Goal: Communication & Community: Connect with others

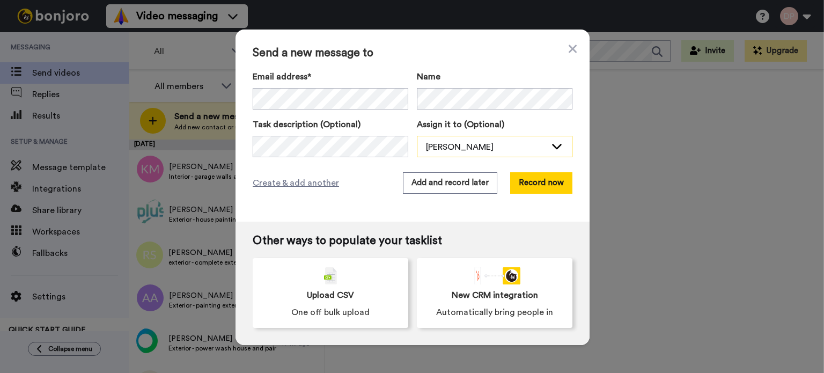
click at [435, 139] on div "[PERSON_NAME]" at bounding box center [494, 146] width 154 height 21
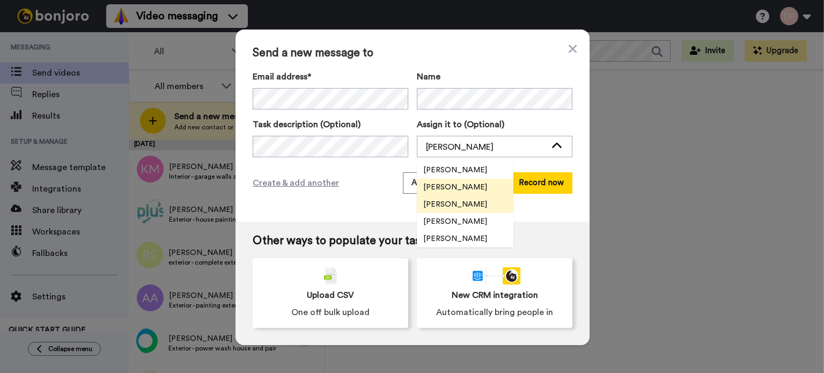
click at [455, 205] on span "[PERSON_NAME]" at bounding box center [455, 204] width 77 height 11
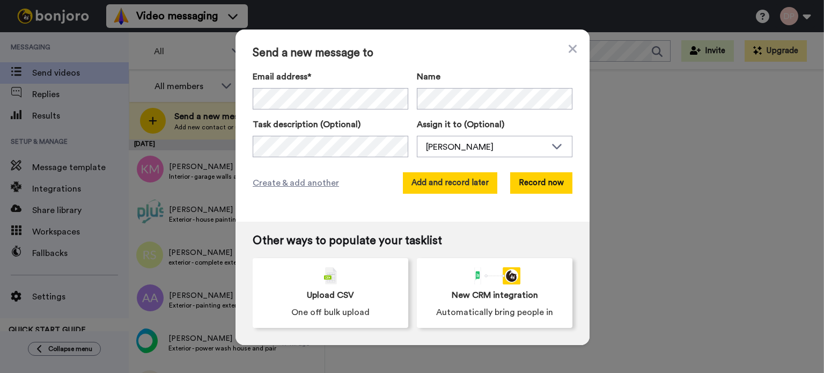
click at [441, 184] on button "Add and record later" at bounding box center [450, 182] width 94 height 21
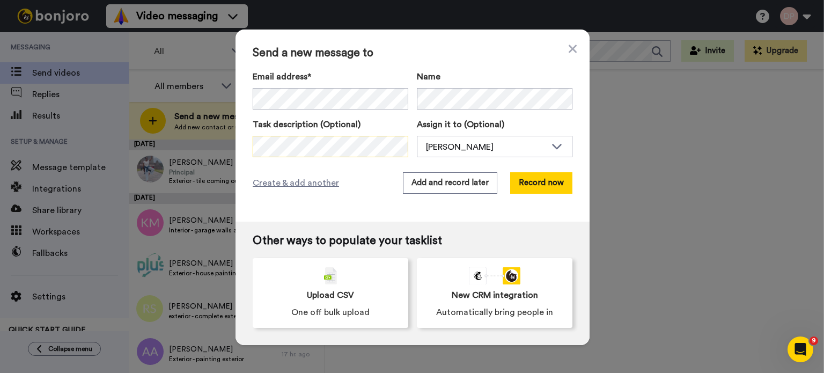
scroll to position [0, 126]
click at [435, 149] on div "[PERSON_NAME]" at bounding box center [486, 147] width 120 height 13
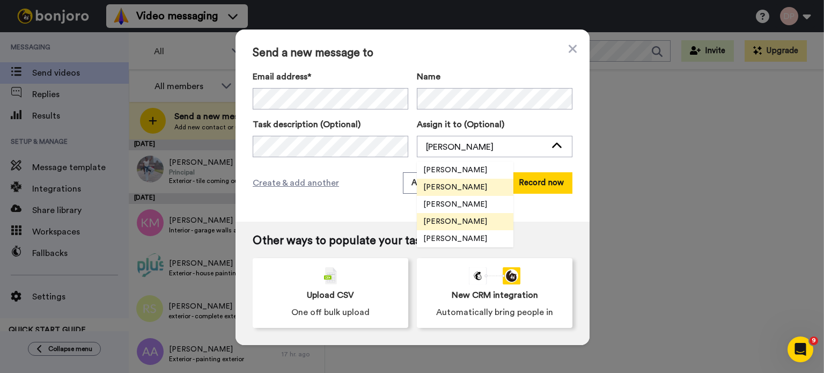
click at [446, 224] on span "[PERSON_NAME]" at bounding box center [455, 221] width 77 height 11
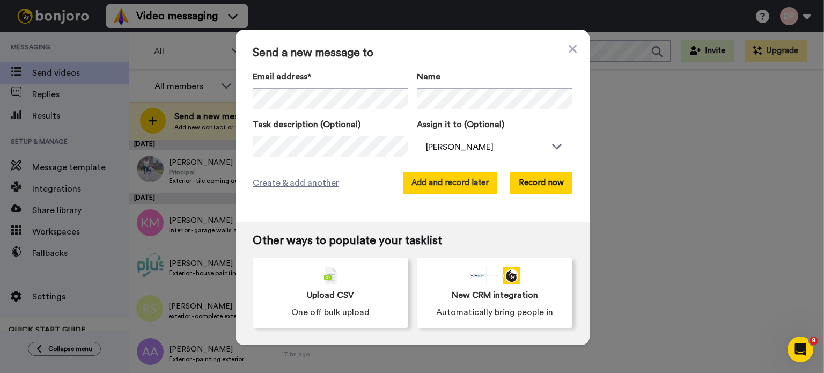
click at [442, 182] on button "Add and record later" at bounding box center [450, 182] width 94 height 21
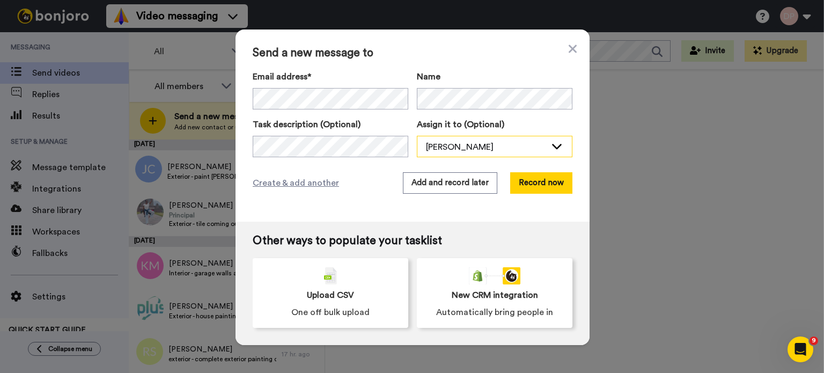
click at [433, 145] on div "[PERSON_NAME]" at bounding box center [486, 147] width 120 height 13
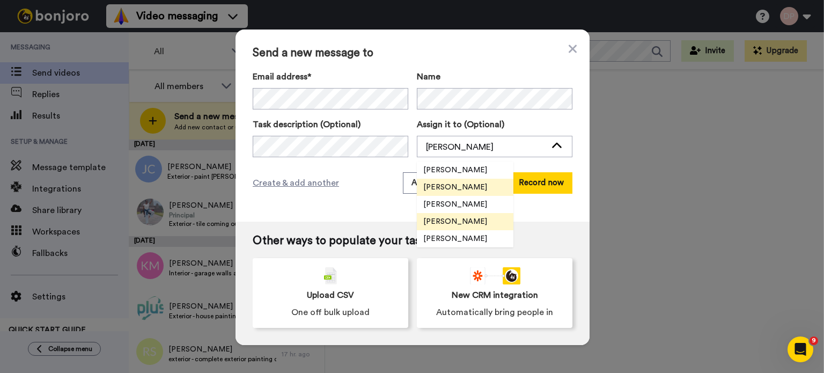
click at [443, 218] on span "[PERSON_NAME]" at bounding box center [455, 221] width 77 height 11
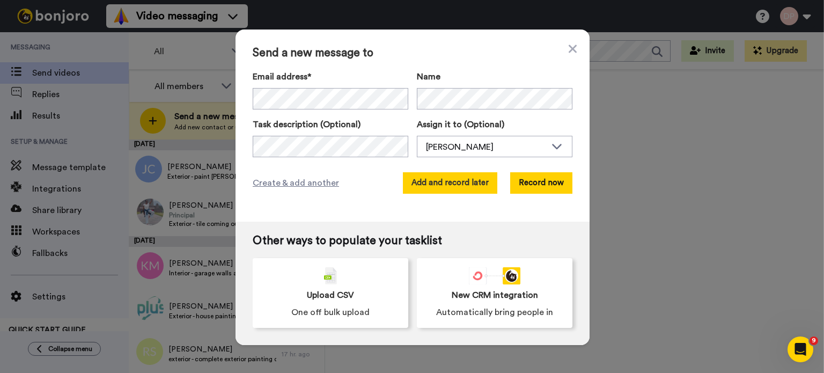
click at [440, 183] on button "Add and record later" at bounding box center [450, 182] width 94 height 21
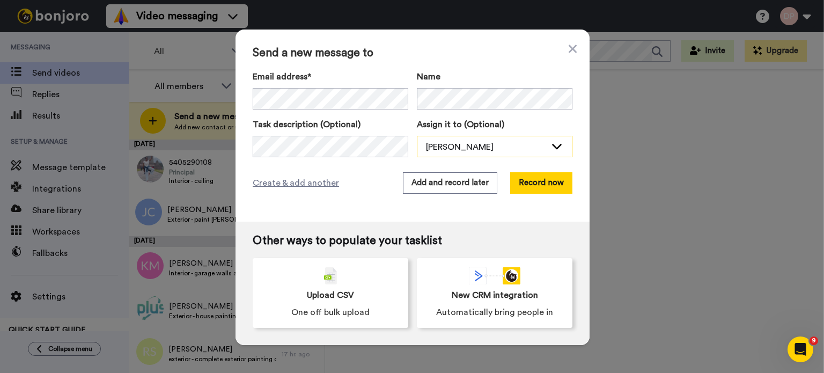
click at [444, 147] on div "[PERSON_NAME]" at bounding box center [486, 147] width 120 height 13
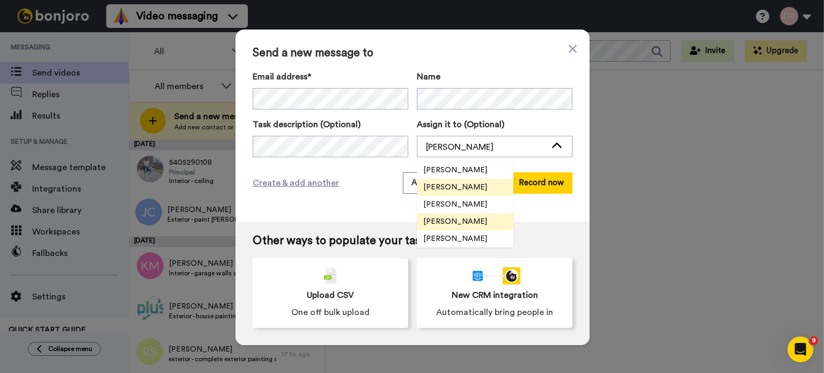
click at [450, 221] on span "[PERSON_NAME]" at bounding box center [455, 221] width 77 height 11
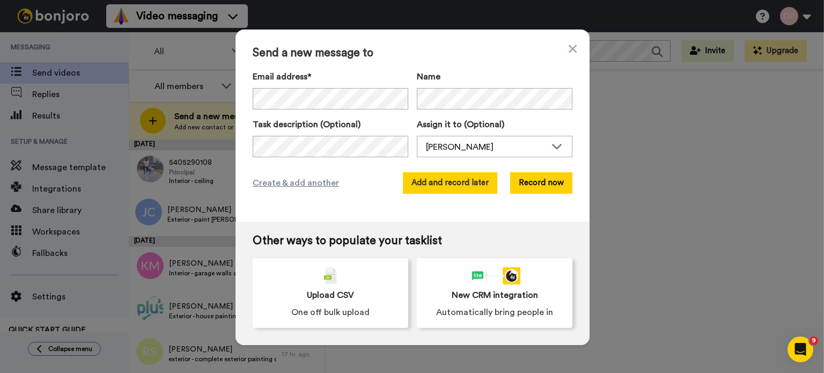
click at [435, 182] on button "Add and record later" at bounding box center [450, 182] width 94 height 21
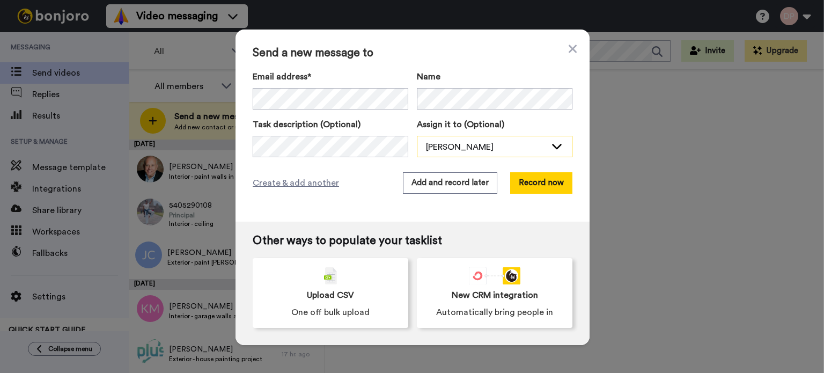
click at [455, 147] on div "[PERSON_NAME]" at bounding box center [486, 147] width 120 height 13
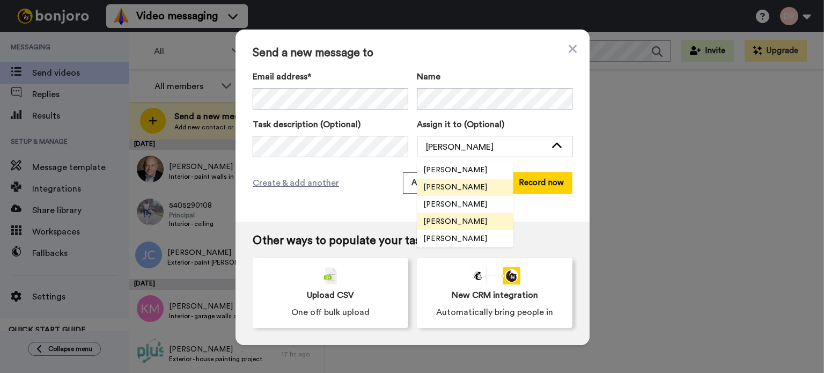
click at [456, 223] on span "[PERSON_NAME]" at bounding box center [455, 221] width 77 height 11
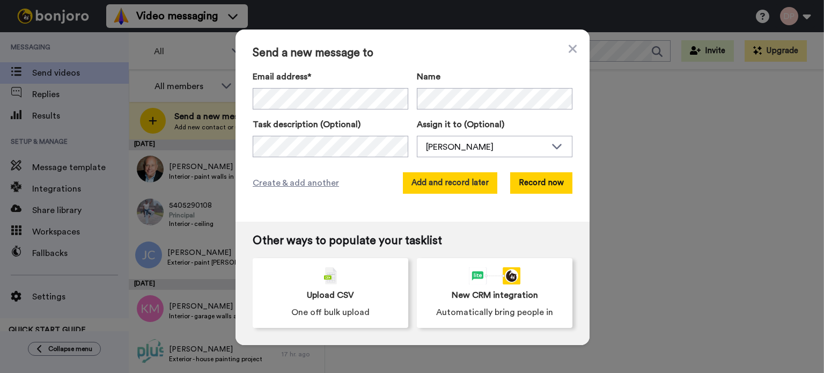
click at [454, 188] on button "Add and record later" at bounding box center [450, 182] width 94 height 21
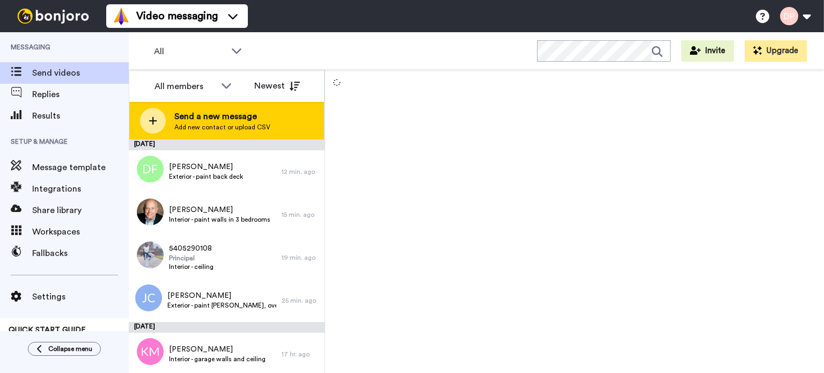
click at [220, 120] on span "Send a new message" at bounding box center [222, 116] width 96 height 13
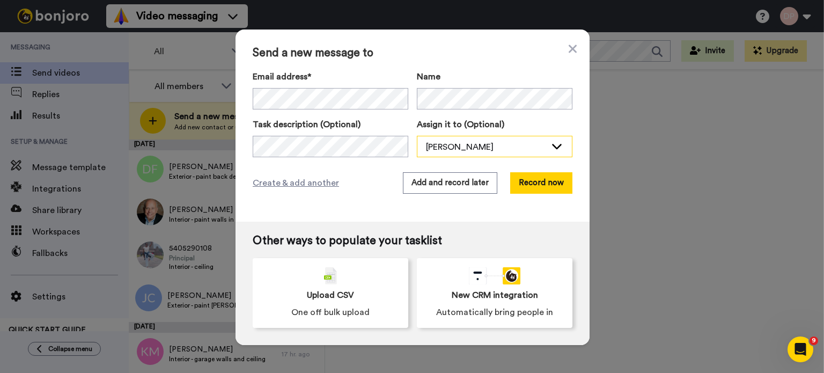
click at [420, 139] on div "[PERSON_NAME]" at bounding box center [494, 146] width 154 height 21
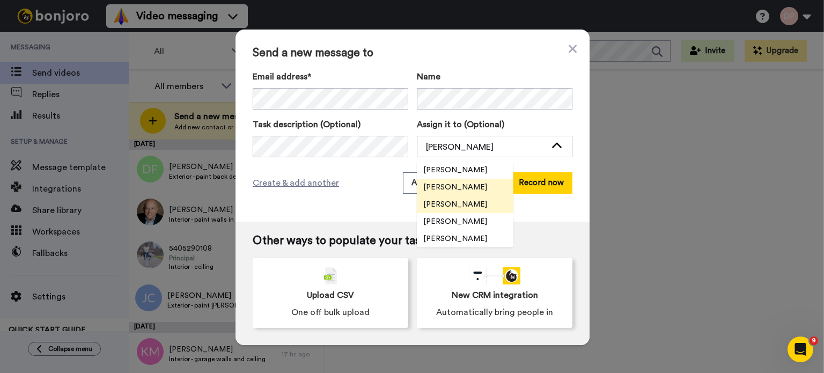
click at [448, 203] on span "[PERSON_NAME]" at bounding box center [455, 204] width 77 height 11
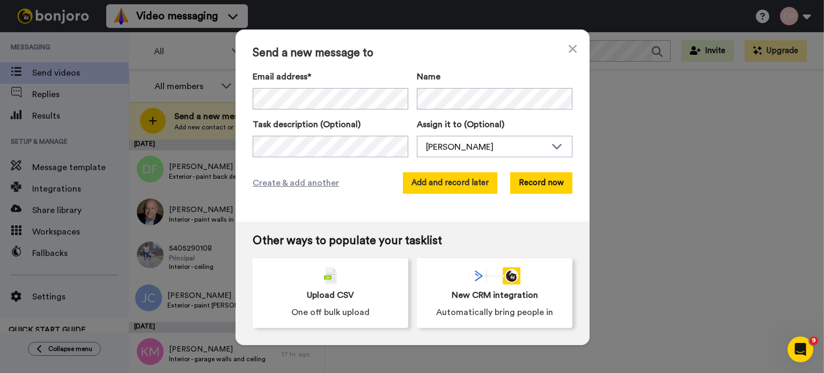
click at [439, 182] on button "Add and record later" at bounding box center [450, 182] width 94 height 21
